Goal: Transaction & Acquisition: Subscribe to service/newsletter

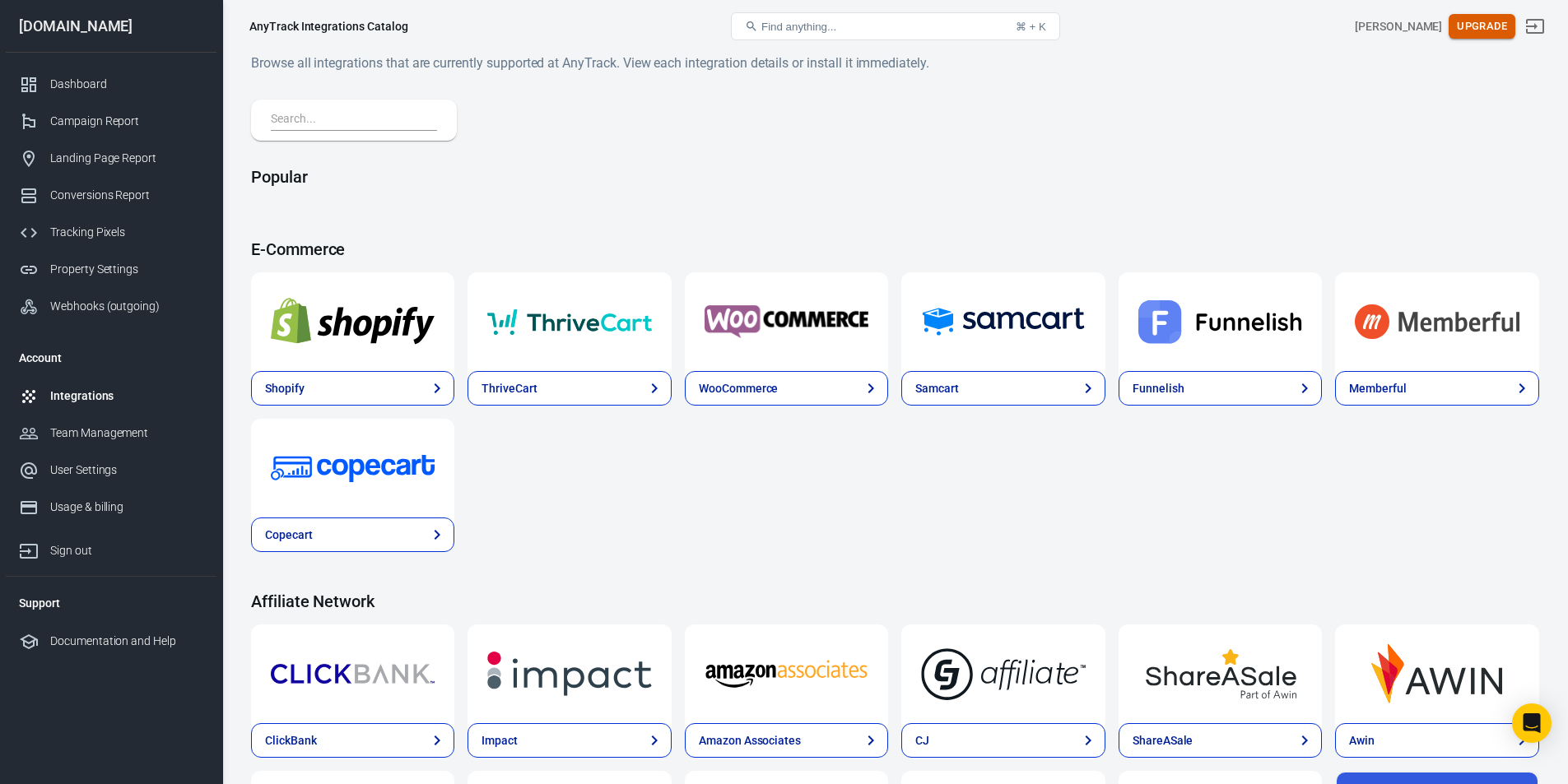
click at [1487, 19] on button "Upgrade" at bounding box center [1482, 26] width 66 height 25
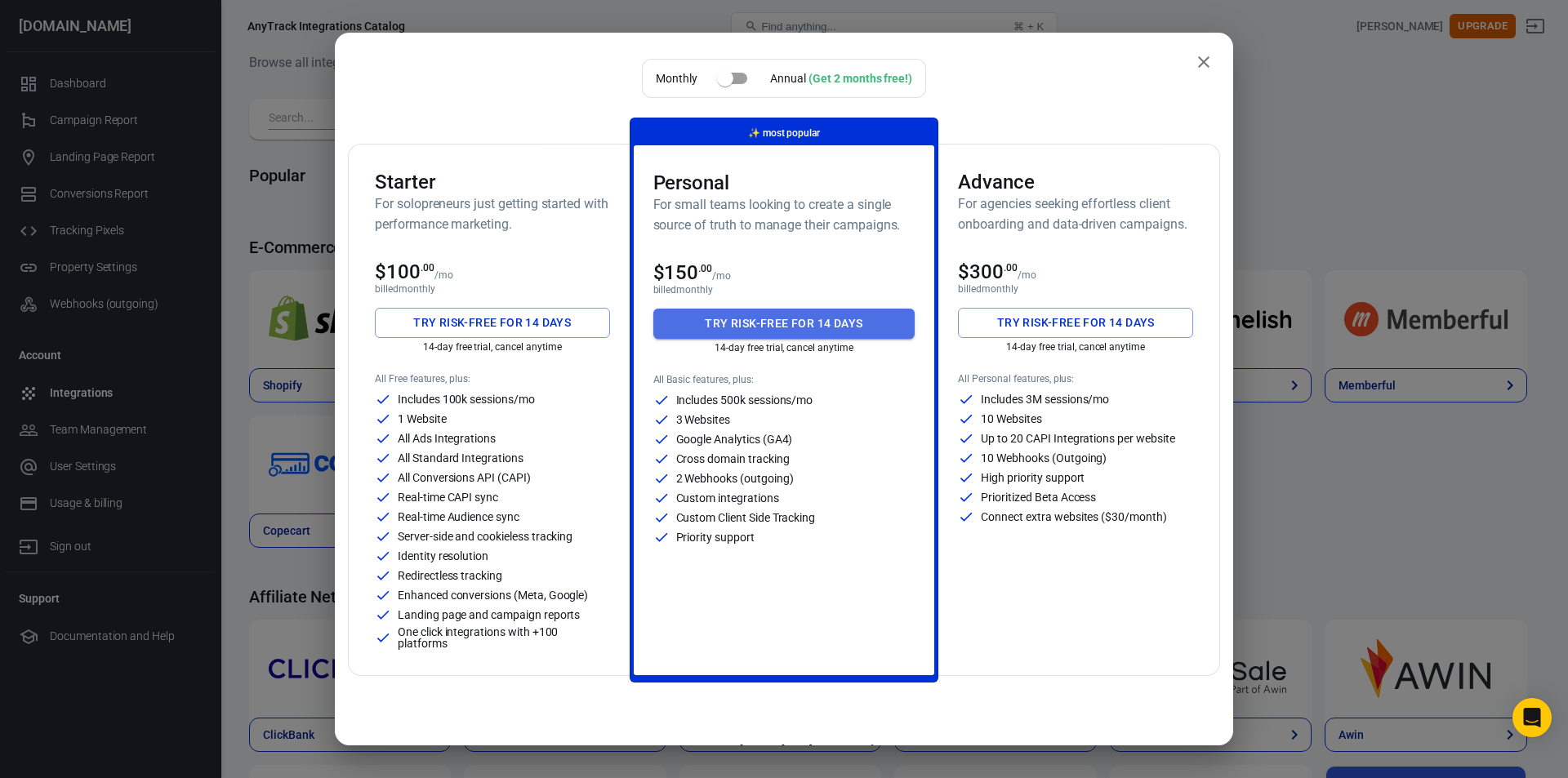
click at [783, 326] on button "Try risk-free for 14 days" at bounding box center [784, 324] width 262 height 31
